Goal: Transaction & Acquisition: Download file/media

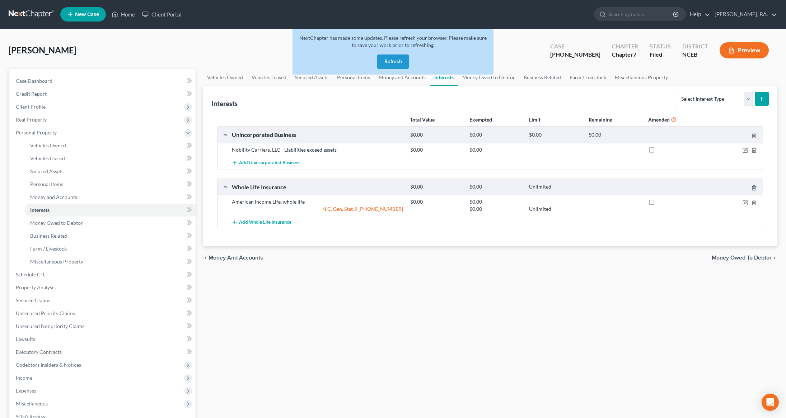
click at [388, 61] on button "Refresh" at bounding box center [393, 62] width 32 height 14
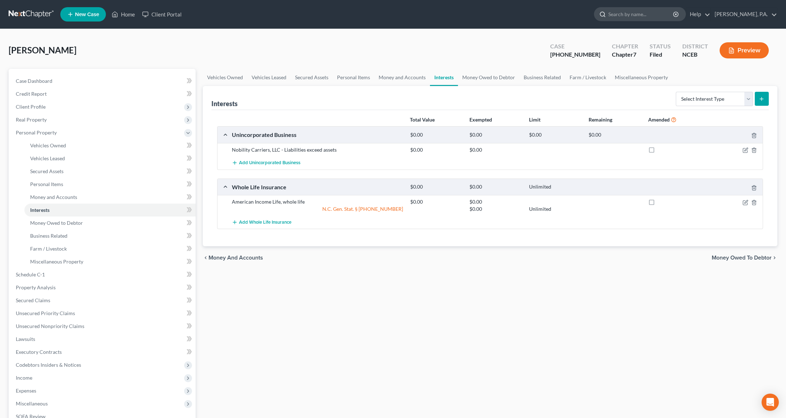
click at [653, 18] on input "search" at bounding box center [641, 14] width 66 height 13
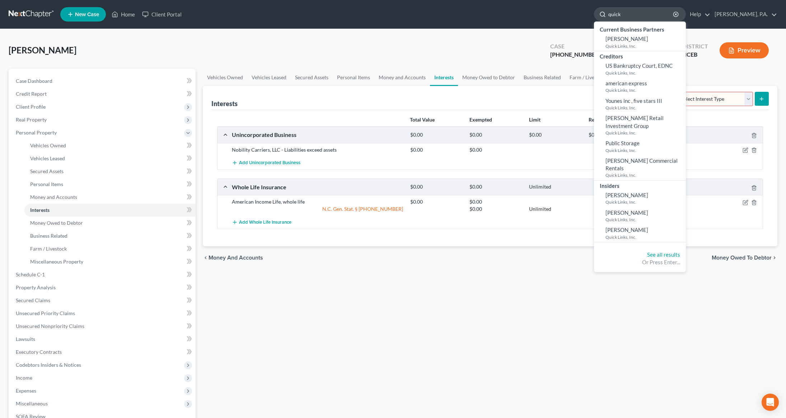
click at [668, 8] on input "quick" at bounding box center [641, 14] width 66 height 13
type input "quick links"
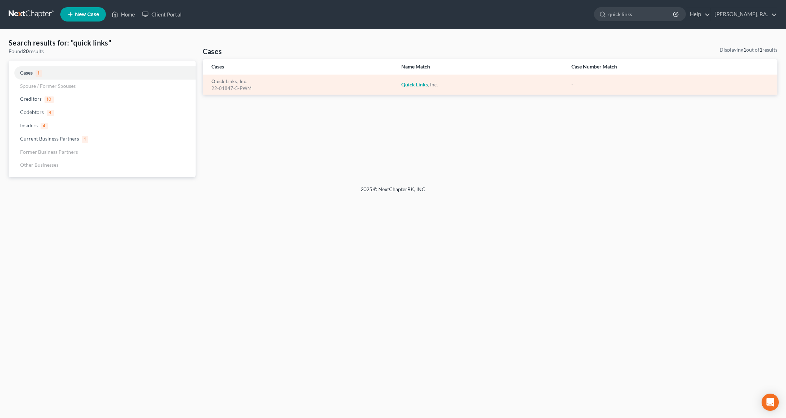
click at [222, 85] on div "22-01847-5-PWM" at bounding box center [300, 88] width 178 height 7
click at [225, 82] on link "Quick Links, Inc." at bounding box center [229, 81] width 36 height 5
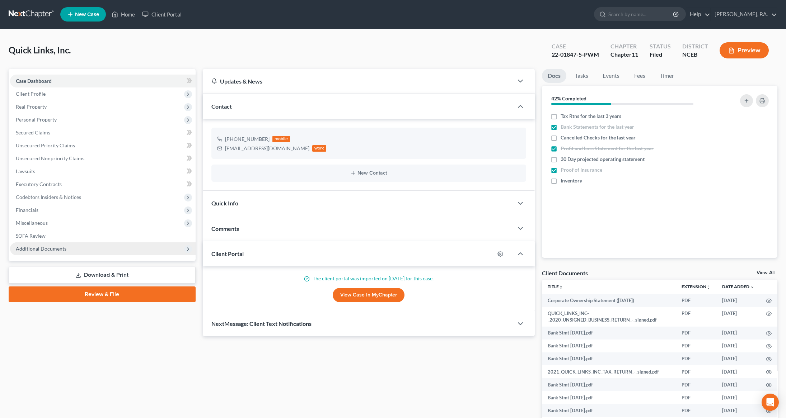
click at [37, 248] on span "Additional Documents" at bounding box center [41, 249] width 51 height 6
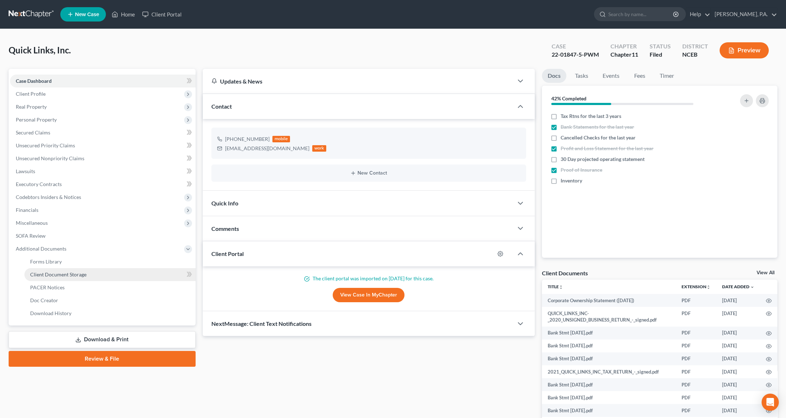
click at [56, 276] on span "Client Document Storage" at bounding box center [58, 275] width 56 height 6
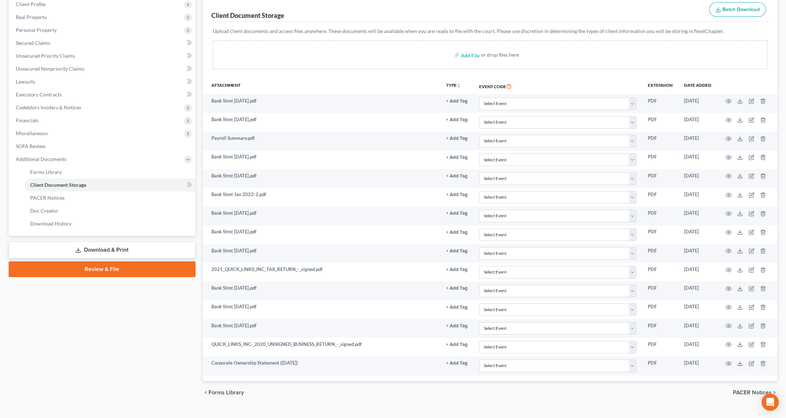
scroll to position [89, 0]
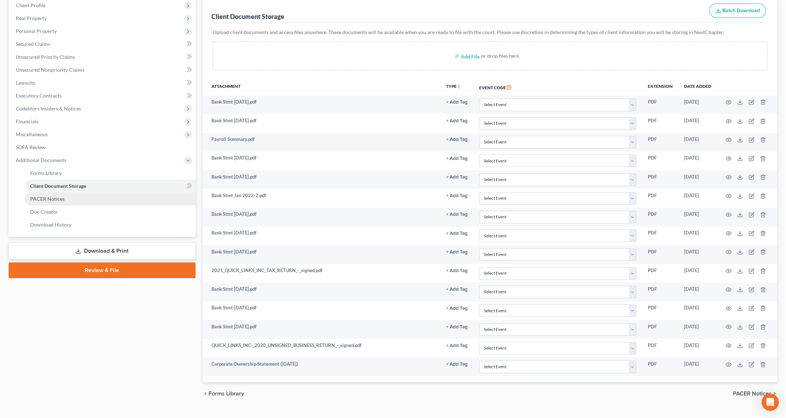
click at [60, 196] on span "PACER Notices" at bounding box center [47, 199] width 34 height 6
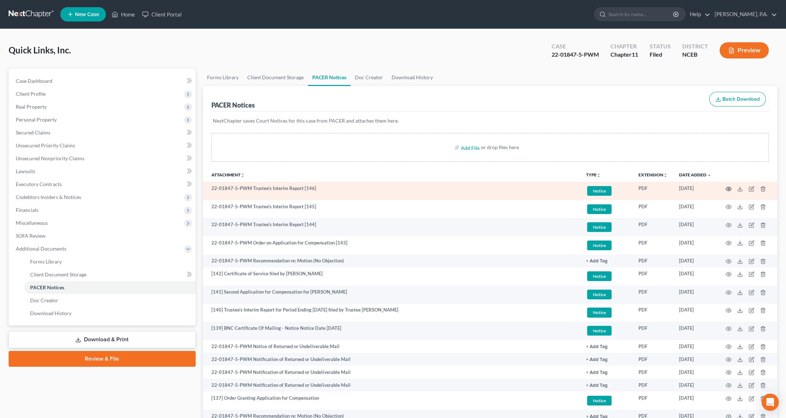
click at [726, 189] on icon "button" at bounding box center [728, 189] width 5 height 4
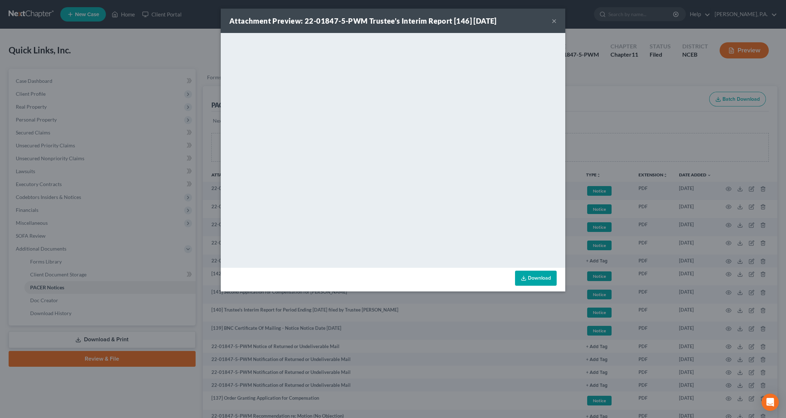
click at [535, 283] on link "Download" at bounding box center [536, 278] width 42 height 15
click at [558, 23] on div "Attachment Preview: 22-01847-5-PWM Trustee's Interim Report [146] [DATE] ×" at bounding box center [393, 21] width 344 height 24
click at [552, 24] on button "×" at bounding box center [554, 21] width 5 height 9
